Goal: Information Seeking & Learning: Learn about a topic

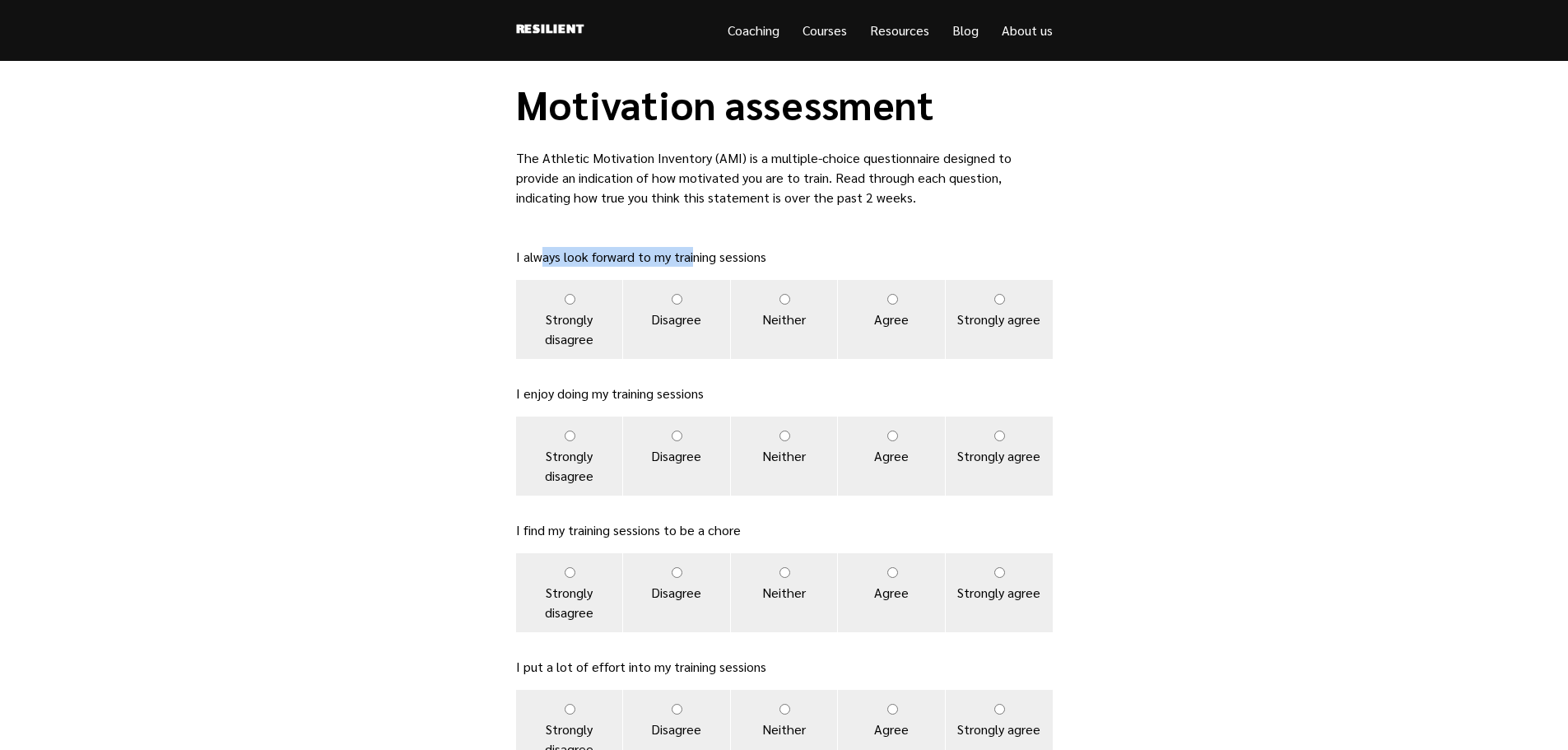
drag, startPoint x: 541, startPoint y: 260, endPoint x: 692, endPoint y: 264, distance: 151.1
click at [692, 264] on p "I always look forward to my training sessions" at bounding box center [784, 257] width 537 height 19
click at [694, 182] on p "The Athletic Motivation Inventory (AMI) is a multiple-choice questionnaire desi…" at bounding box center [784, 178] width 537 height 59
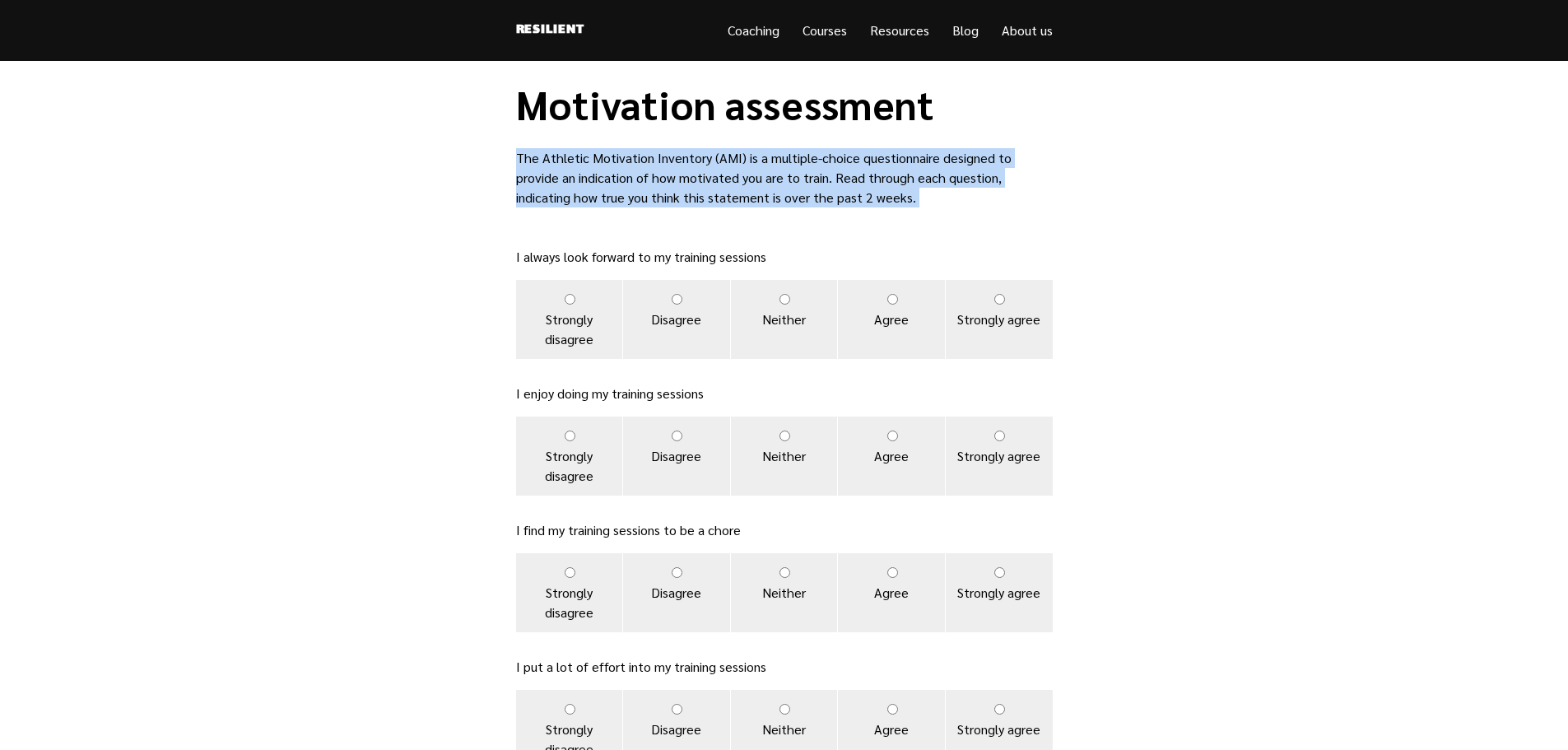
click at [694, 182] on p "The Athletic Motivation Inventory (AMI) is a multiple-choice questionnaire desi…" at bounding box center [784, 178] width 537 height 59
click at [637, 184] on p "The Athletic Motivation Inventory (AMI) is a multiple-choice questionnaire desi…" at bounding box center [784, 178] width 537 height 59
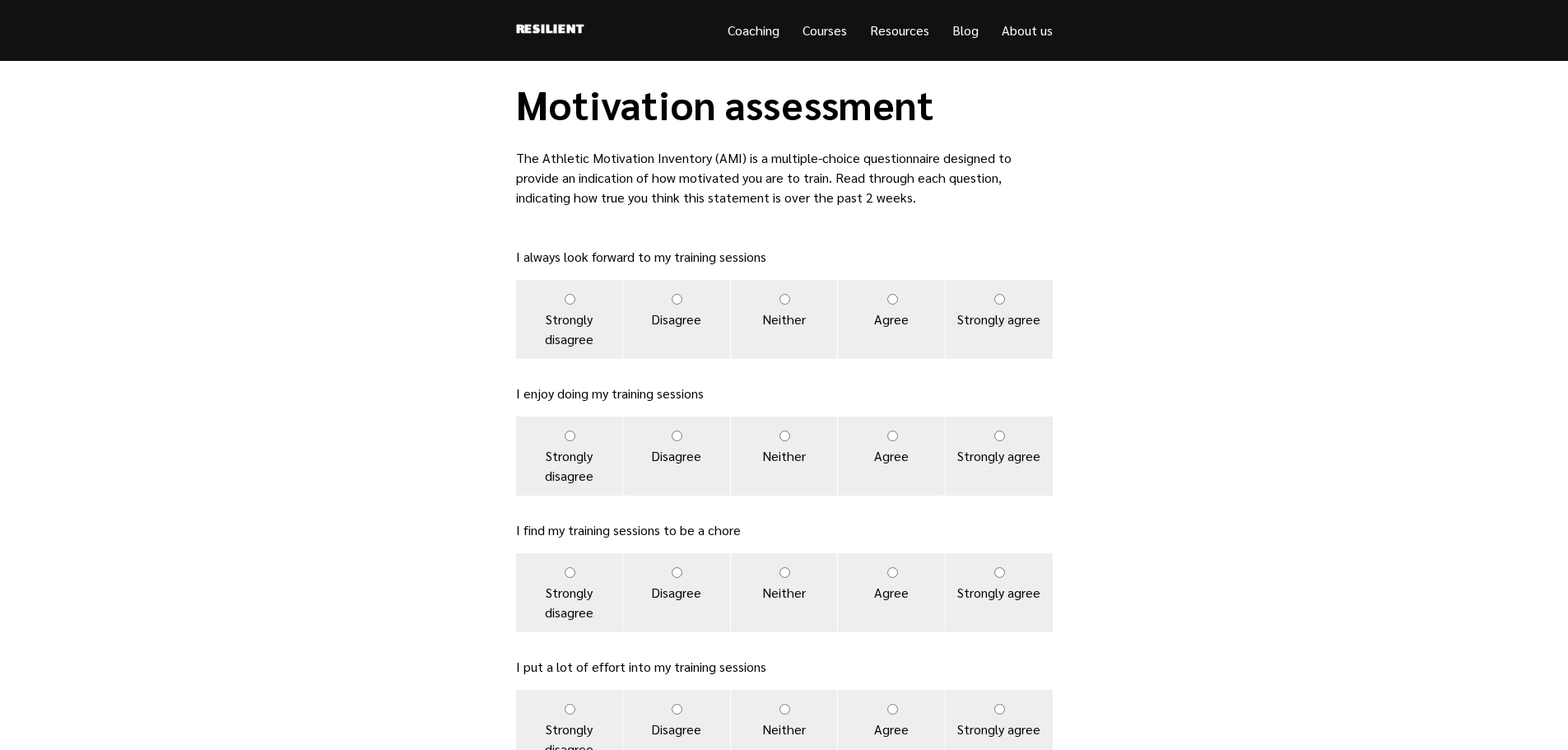
click at [614, 179] on p "The Athletic Motivation Inventory (AMI) is a multiple-choice questionnaire desi…" at bounding box center [784, 178] width 537 height 59
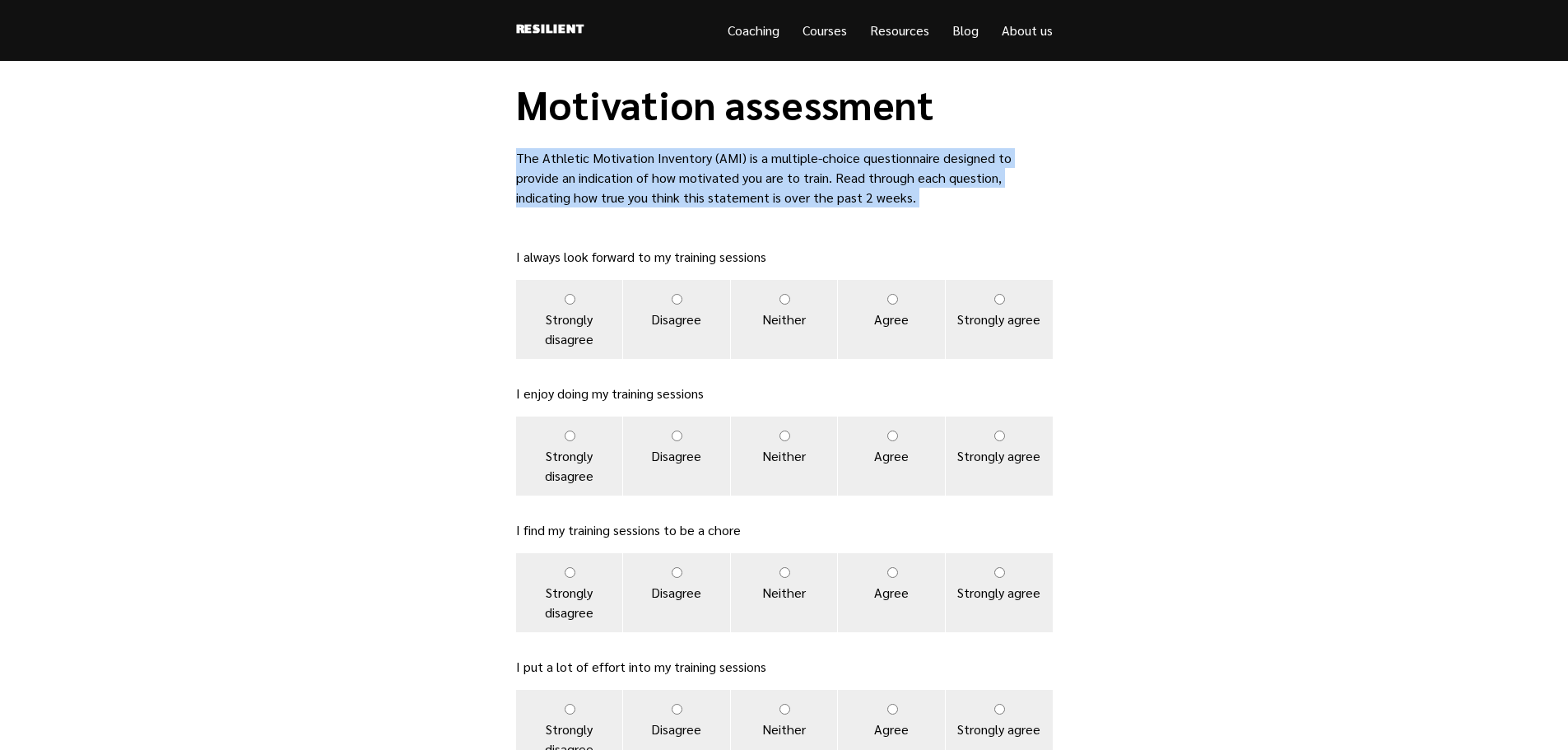
click at [614, 179] on p "The Athletic Motivation Inventory (AMI) is a multiple-choice questionnaire desi…" at bounding box center [784, 178] width 537 height 59
click at [662, 172] on p "The Athletic Motivation Inventory (AMI) is a multiple-choice questionnaire desi…" at bounding box center [784, 178] width 537 height 59
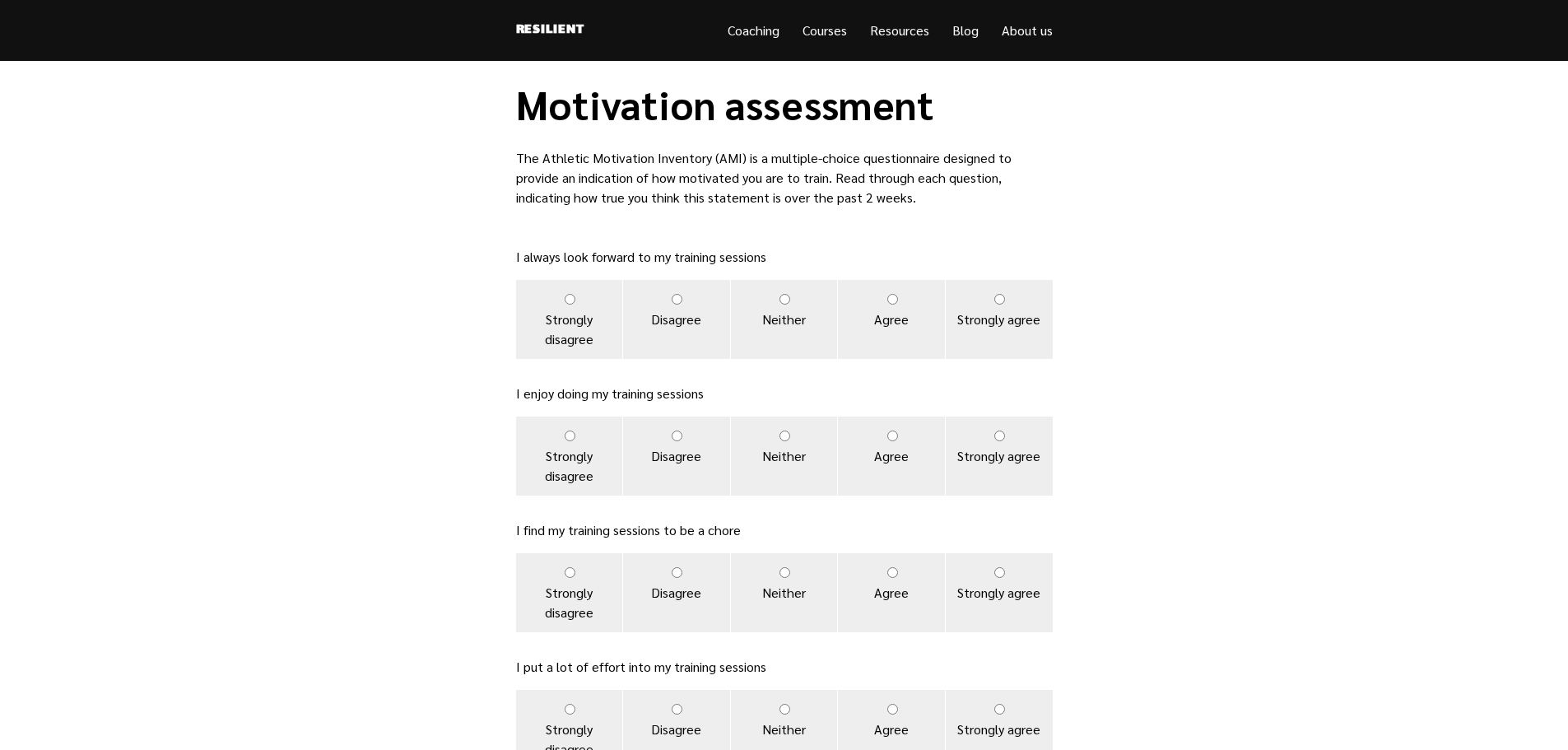
click at [662, 172] on p "The Athletic Motivation Inventory (AMI) is a multiple-choice questionnaire desi…" at bounding box center [784, 178] width 537 height 59
click at [624, 174] on p "The Athletic Motivation Inventory (AMI) is a multiple-choice questionnaire desi…" at bounding box center [784, 178] width 537 height 59
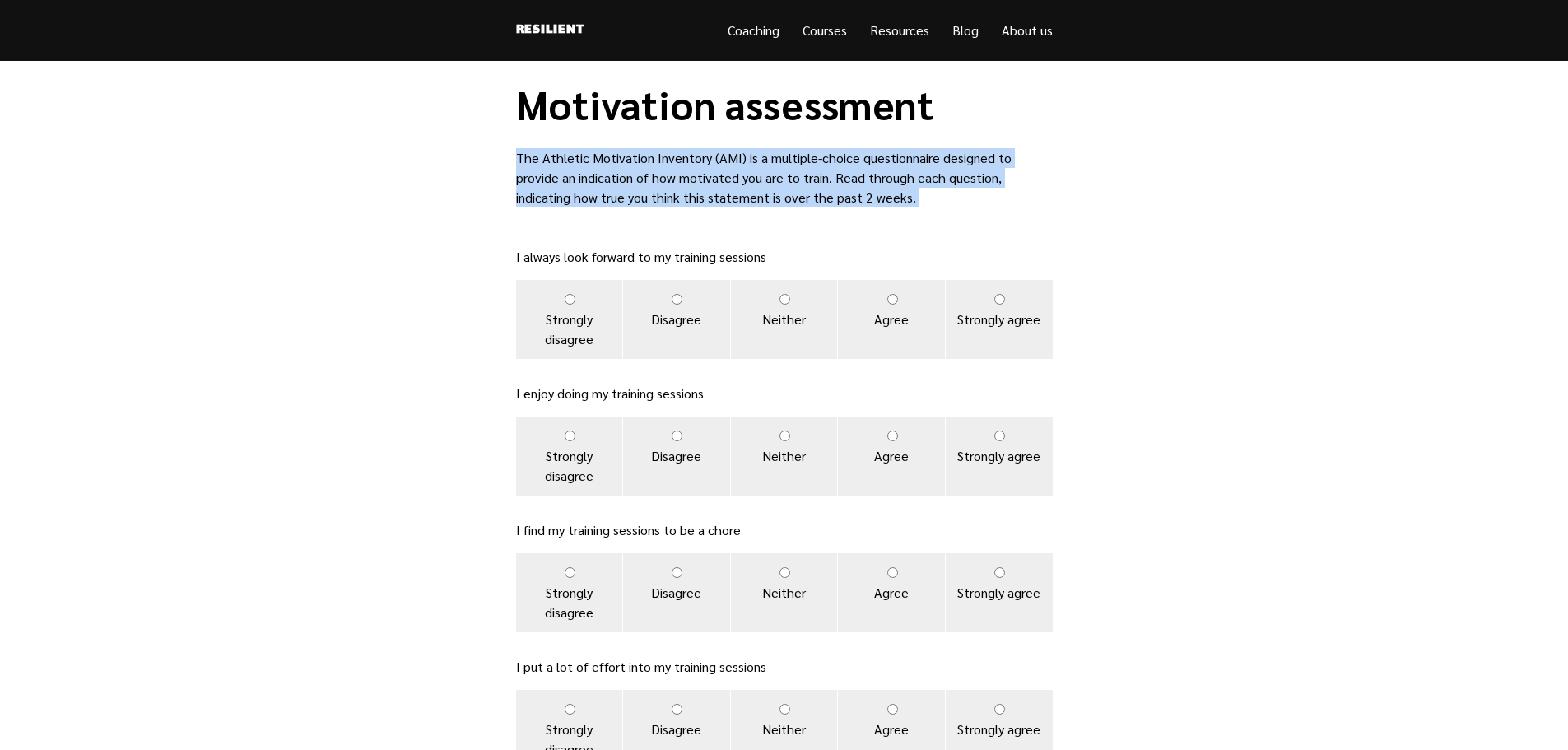
click at [624, 174] on p "The Athletic Motivation Inventory (AMI) is a multiple-choice questionnaire desi…" at bounding box center [784, 178] width 537 height 59
click at [673, 173] on p "The Athletic Motivation Inventory (AMI) is a multiple-choice questionnaire desi…" at bounding box center [784, 178] width 537 height 59
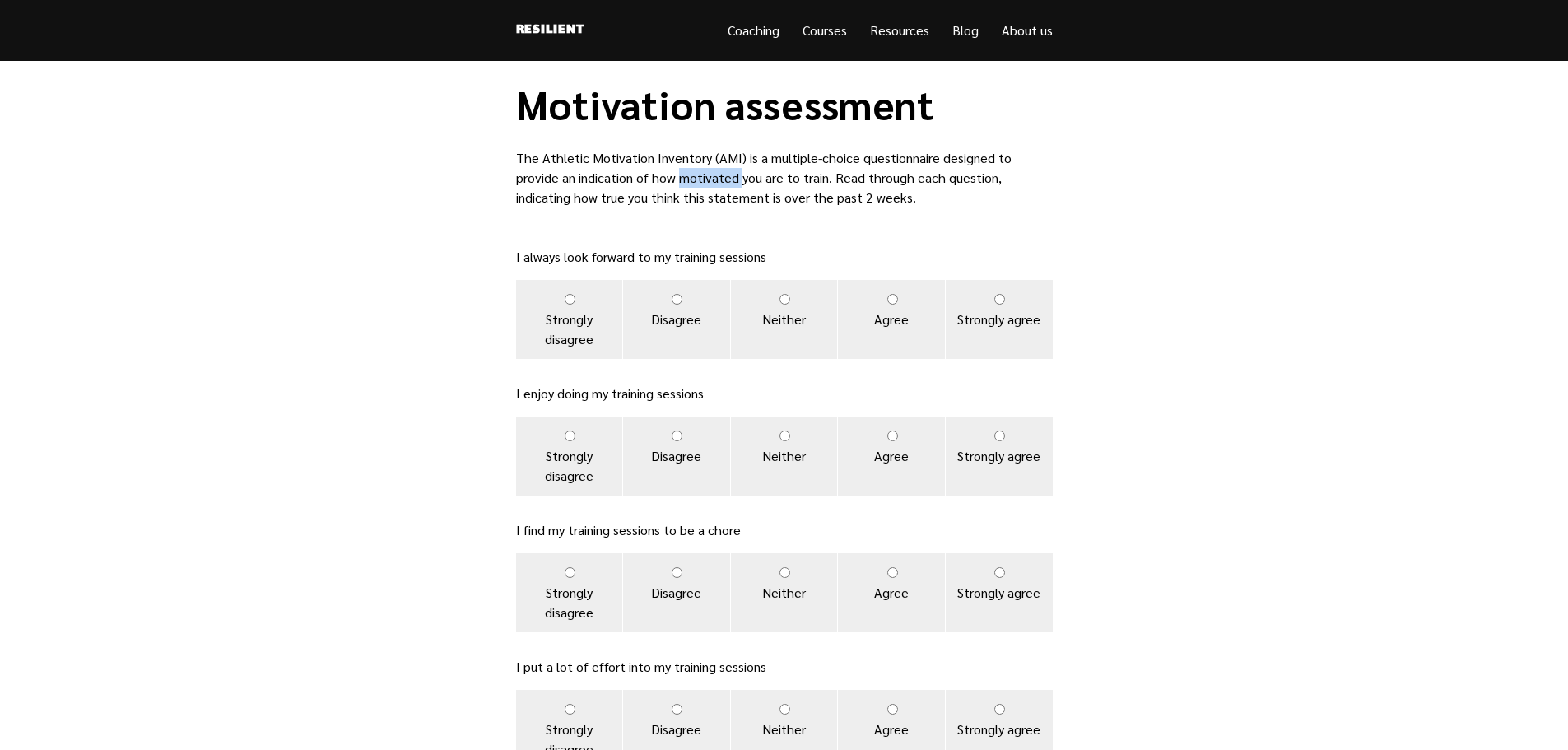
click at [673, 173] on p "The Athletic Motivation Inventory (AMI) is a multiple-choice questionnaire desi…" at bounding box center [784, 178] width 537 height 59
click at [667, 174] on p "The Athletic Motivation Inventory (AMI) is a multiple-choice questionnaire desi…" at bounding box center [784, 178] width 537 height 59
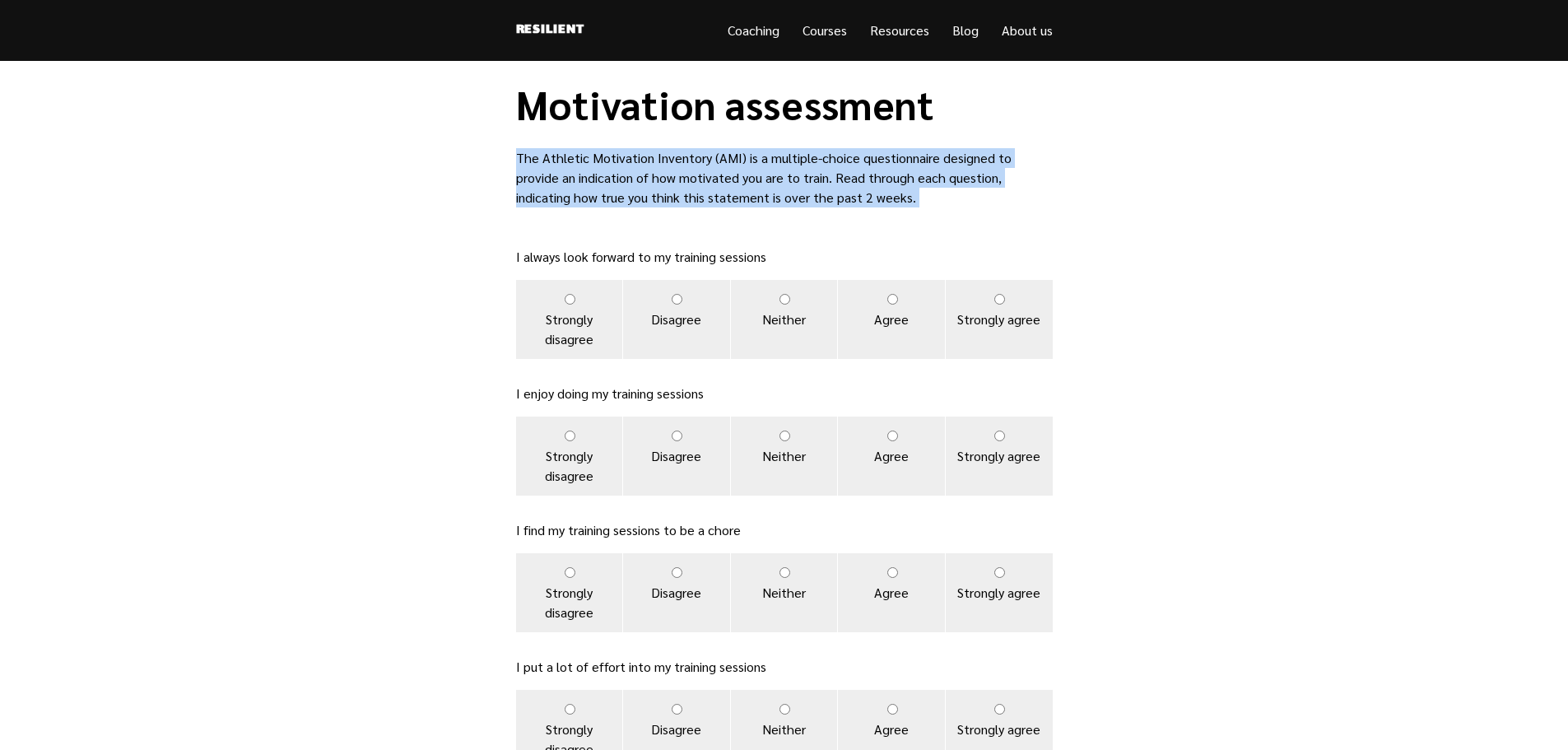
click at [667, 174] on p "The Athletic Motivation Inventory (AMI) is a multiple-choice questionnaire desi…" at bounding box center [784, 178] width 537 height 59
click at [635, 186] on p "The Athletic Motivation Inventory (AMI) is a multiple-choice questionnaire desi…" at bounding box center [784, 178] width 537 height 59
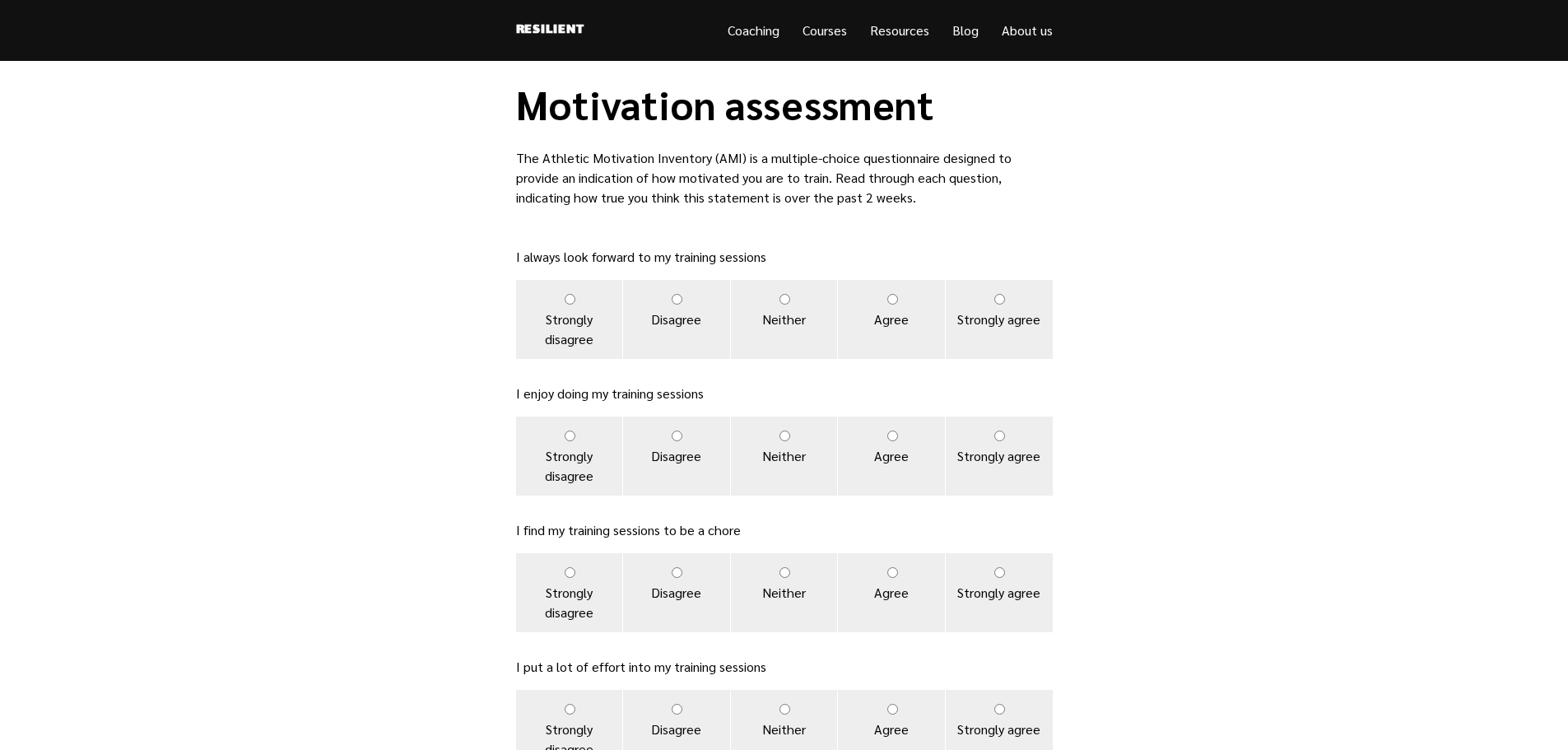
click at [640, 179] on p "The Athletic Motivation Inventory (AMI) is a multiple-choice questionnaire desi…" at bounding box center [784, 178] width 537 height 59
click at [653, 179] on p "The Athletic Motivation Inventory (AMI) is a multiple-choice questionnaire desi…" at bounding box center [784, 178] width 537 height 59
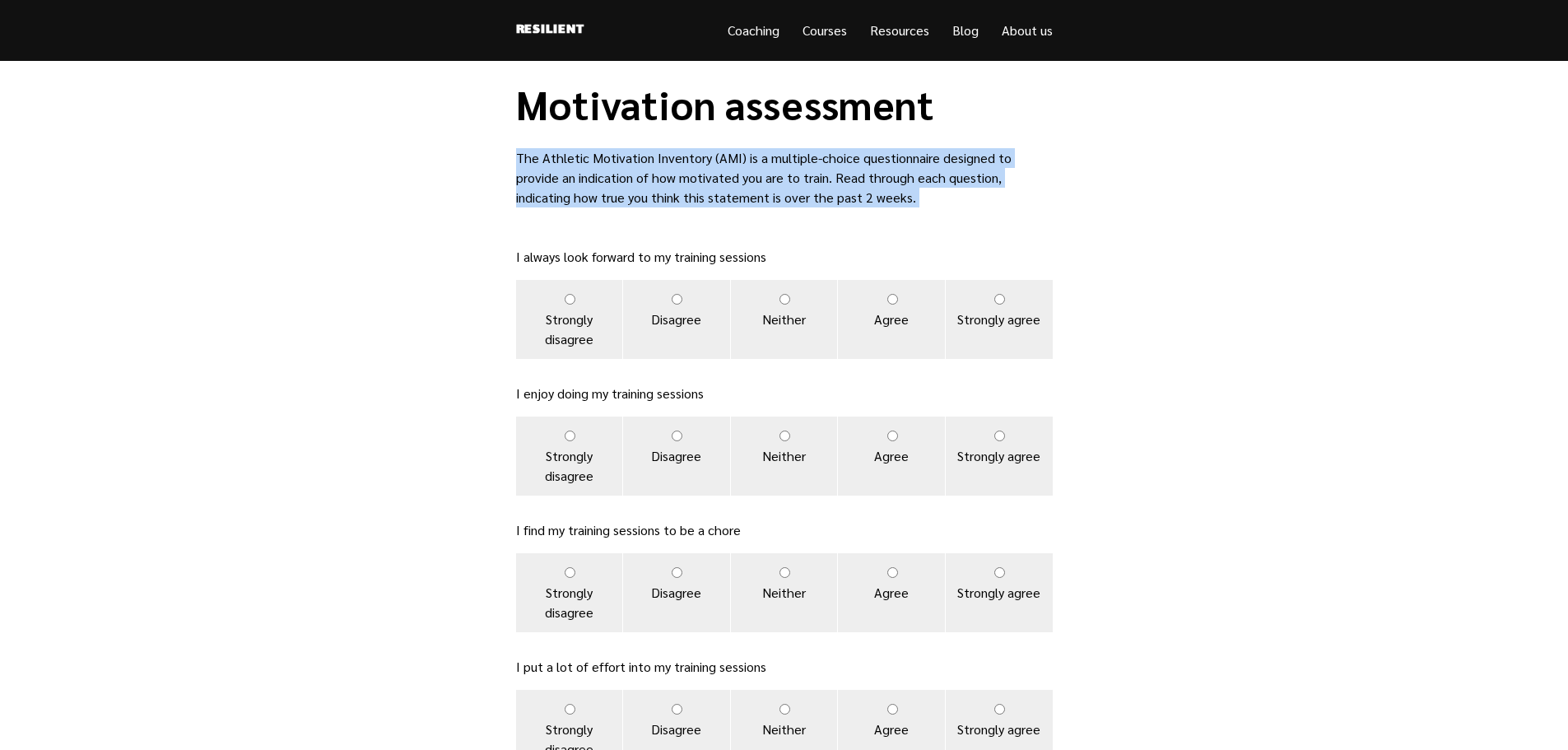
click at [653, 179] on p "The Athletic Motivation Inventory (AMI) is a multiple-choice questionnaire desi…" at bounding box center [784, 178] width 537 height 59
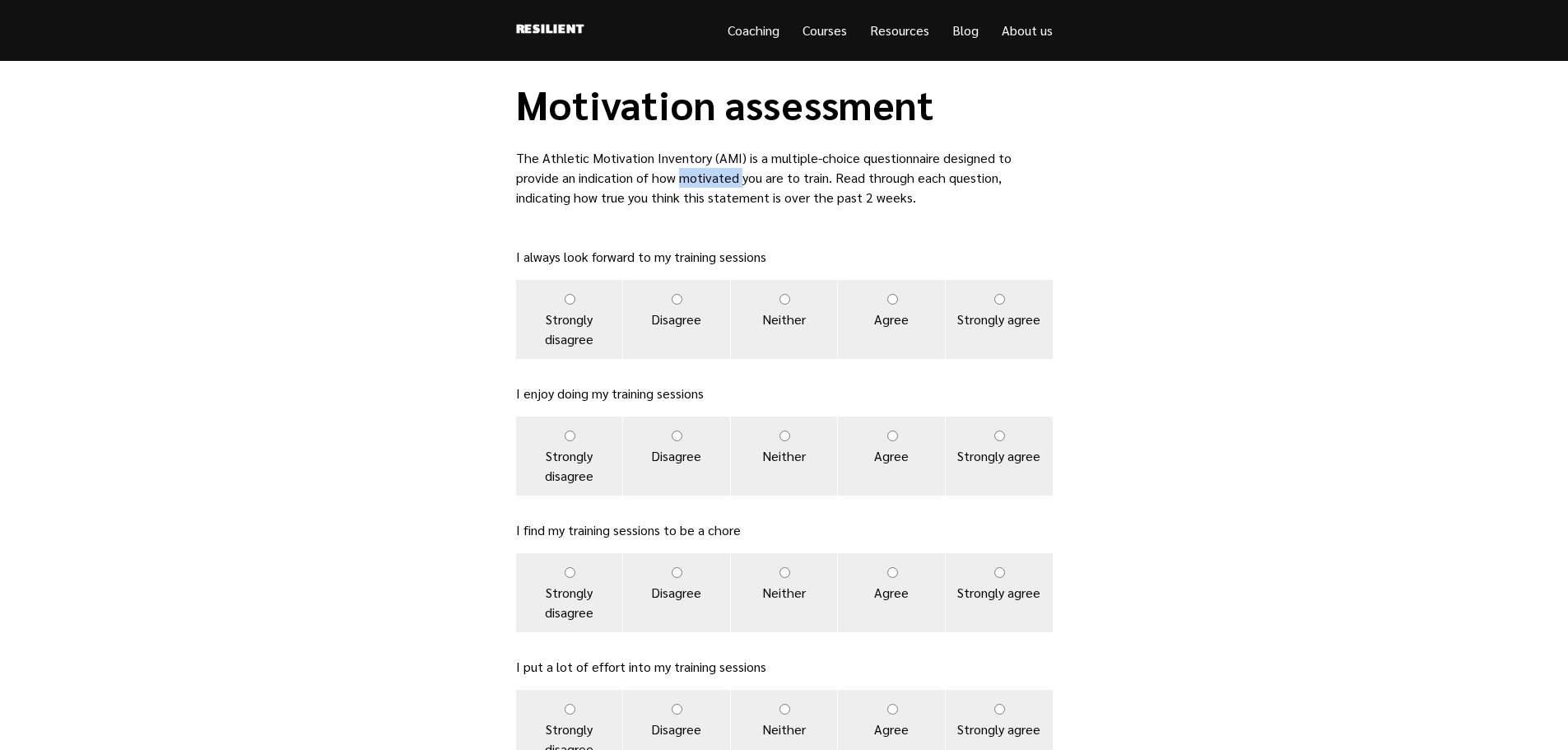
click at [653, 179] on p "The Athletic Motivation Inventory (AMI) is a multiple-choice questionnaire desi…" at bounding box center [784, 178] width 537 height 59
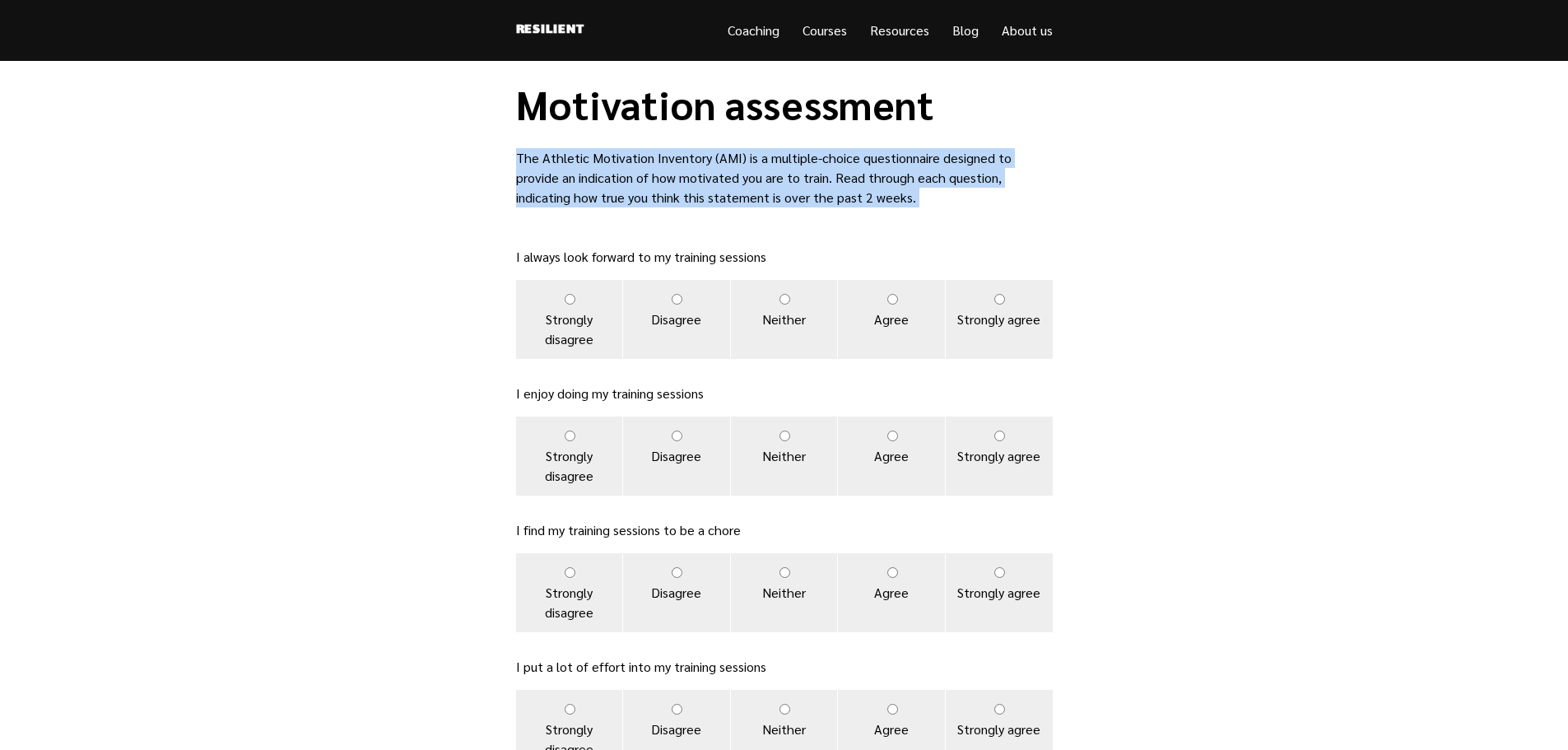
click at [653, 179] on p "The Athletic Motivation Inventory (AMI) is a multiple-choice questionnaire desi…" at bounding box center [784, 178] width 537 height 59
click at [639, 181] on p "The Athletic Motivation Inventory (AMI) is a multiple-choice questionnaire desi…" at bounding box center [784, 178] width 537 height 59
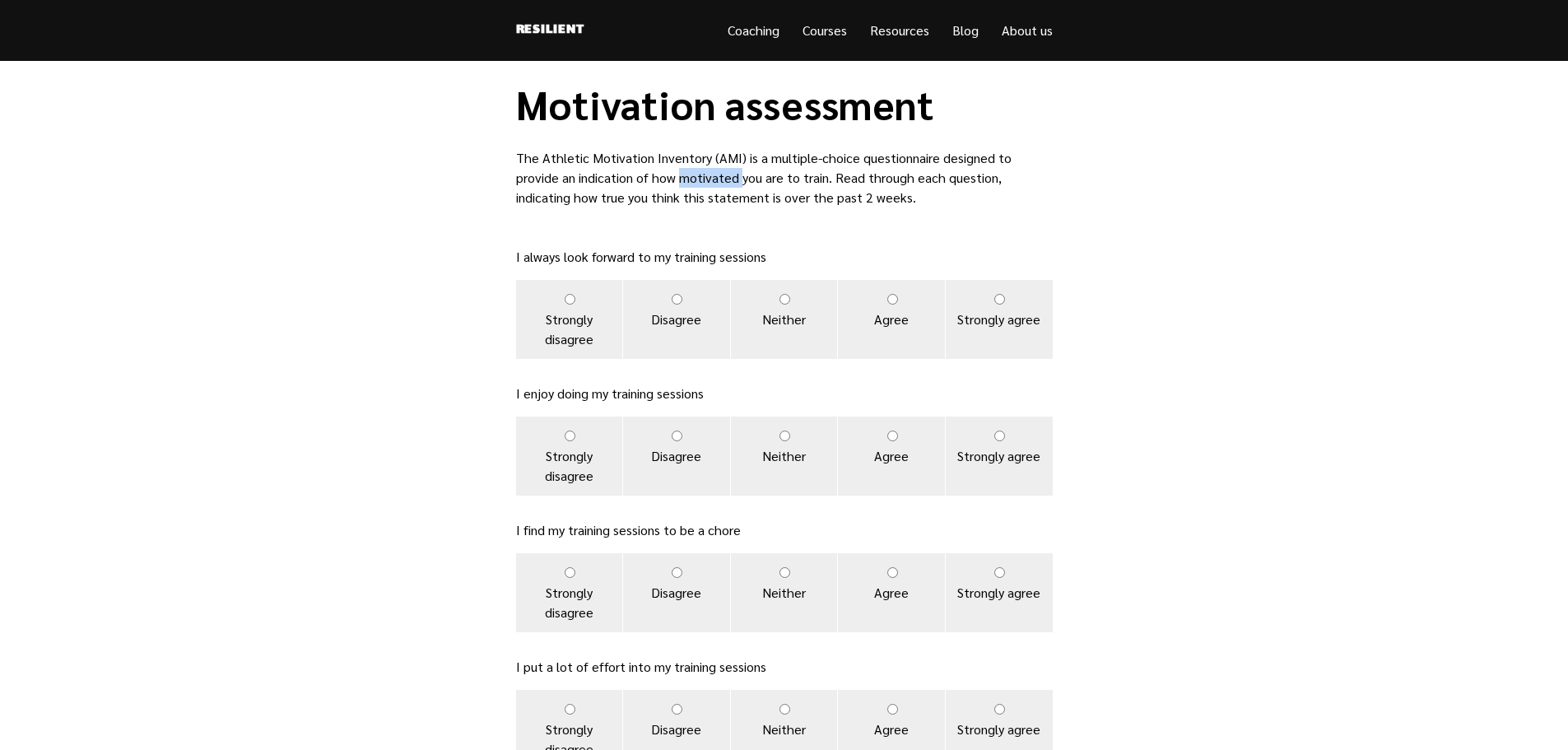
click at [639, 181] on p "The Athletic Motivation Inventory (AMI) is a multiple-choice questionnaire desi…" at bounding box center [784, 178] width 537 height 59
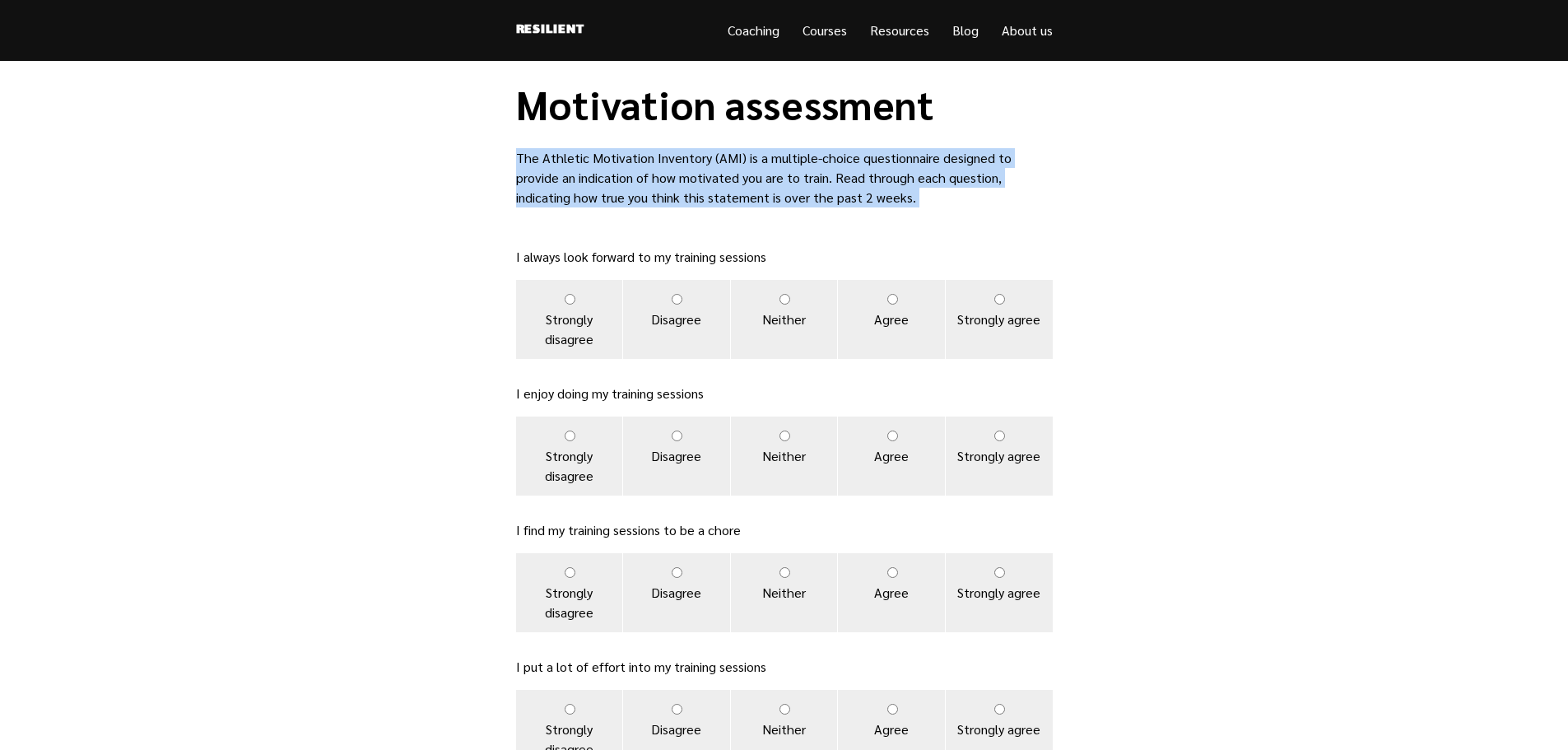
click at [639, 181] on p "The Athletic Motivation Inventory (AMI) is a multiple-choice questionnaire desi…" at bounding box center [784, 178] width 537 height 59
click at [652, 179] on p "The Athletic Motivation Inventory (AMI) is a multiple-choice questionnaire desi…" at bounding box center [784, 178] width 537 height 59
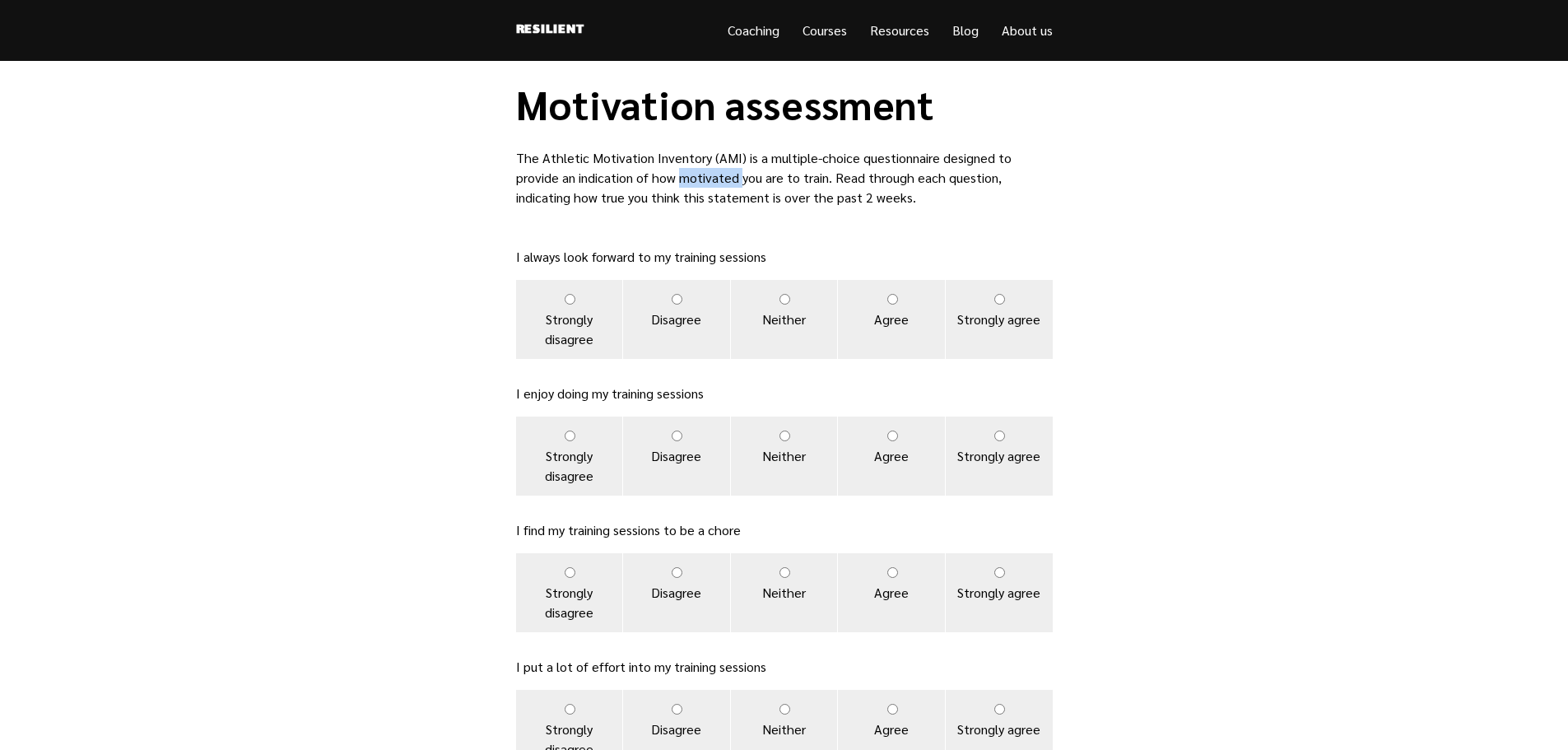
click at [652, 179] on p "The Athletic Motivation Inventory (AMI) is a multiple-choice questionnaire desi…" at bounding box center [784, 178] width 537 height 59
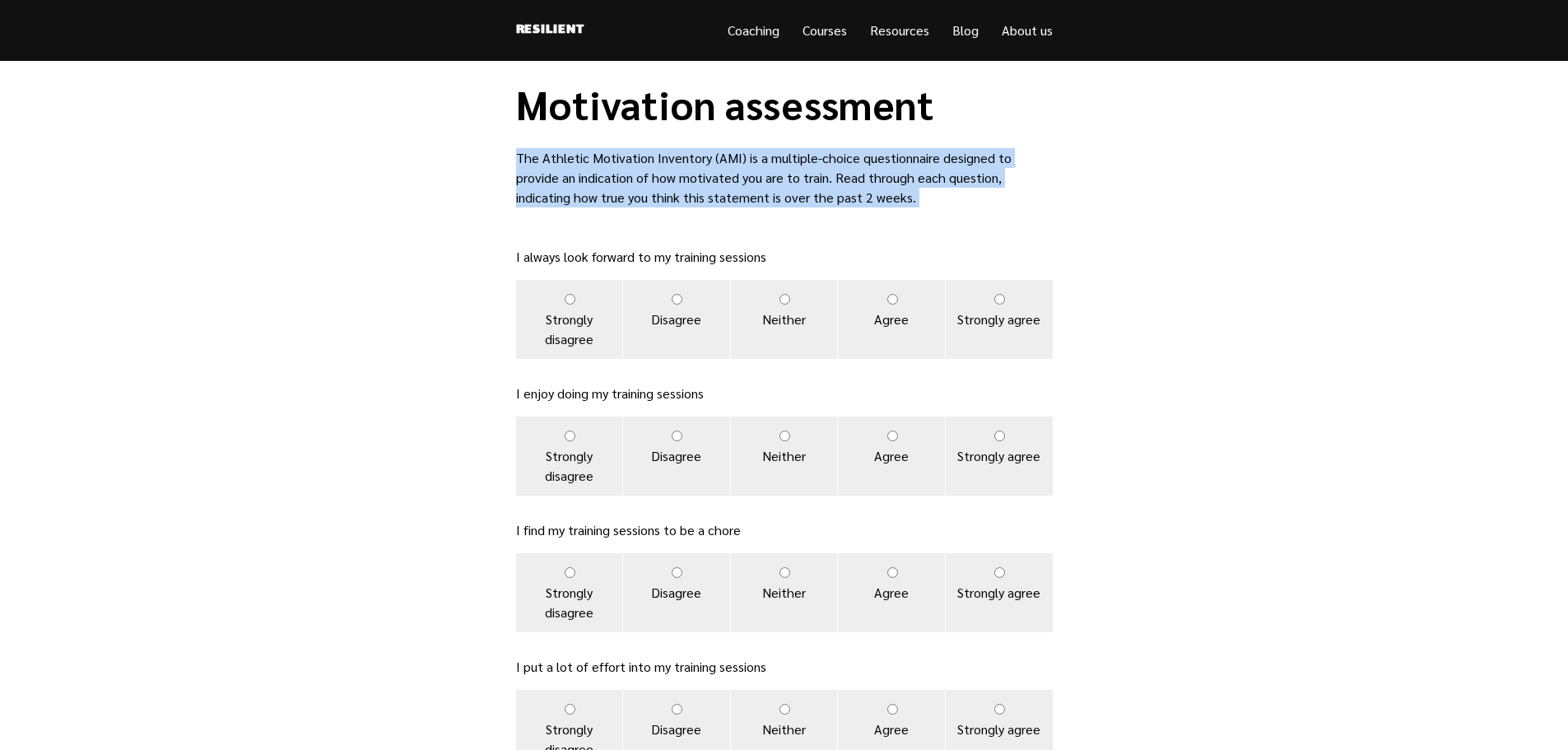
click at [652, 179] on p "The Athletic Motivation Inventory (AMI) is a multiple-choice questionnaire desi…" at bounding box center [784, 178] width 537 height 59
click at [601, 180] on p "The Athletic Motivation Inventory (AMI) is a multiple-choice questionnaire desi…" at bounding box center [784, 178] width 537 height 59
